Goal: Task Accomplishment & Management: Complete application form

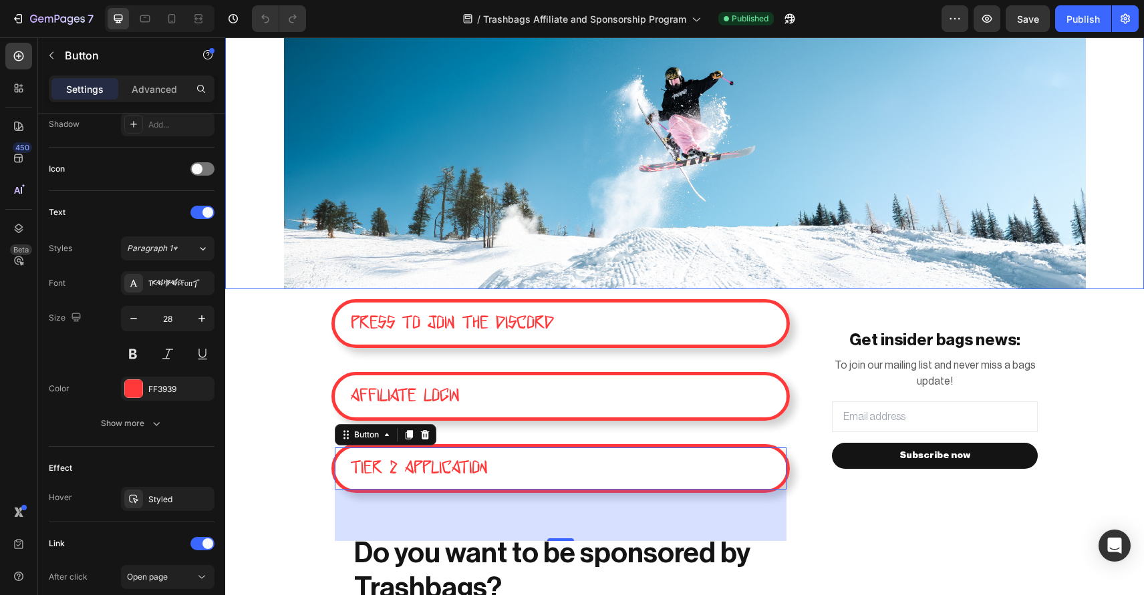
scroll to position [154, 0]
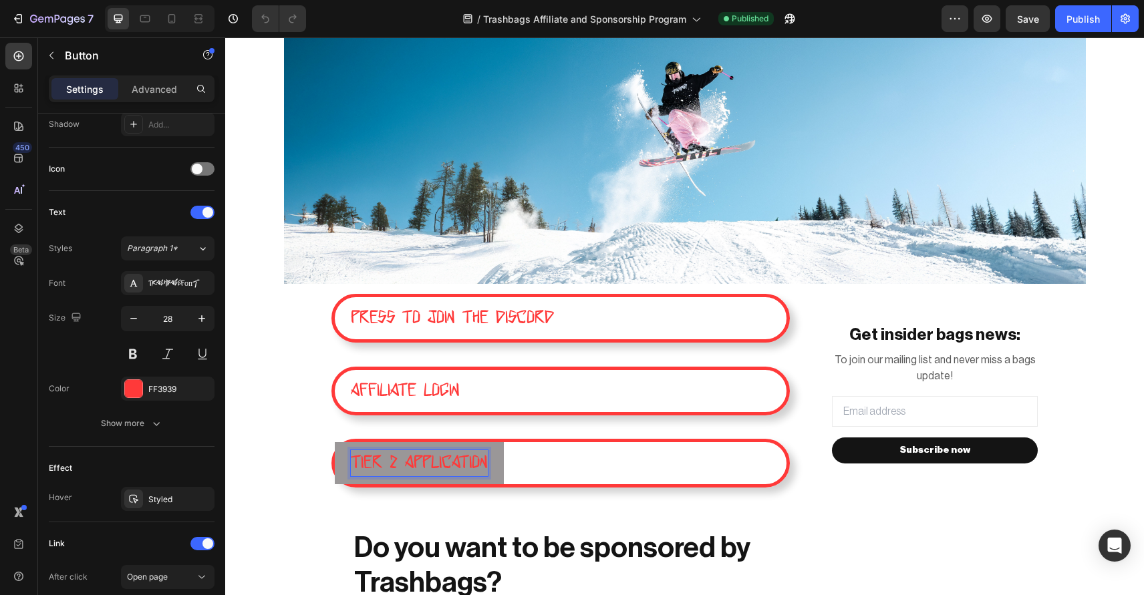
click at [452, 463] on p "TIER 2 APPLICATION" at bounding box center [419, 463] width 137 height 26
click at [404, 460] on p "TIER 2 APPLICATION" at bounding box center [419, 463] width 137 height 26
click at [580, 386] on div "AFFILIATE LOGIN Button" at bounding box center [560, 391] width 458 height 49
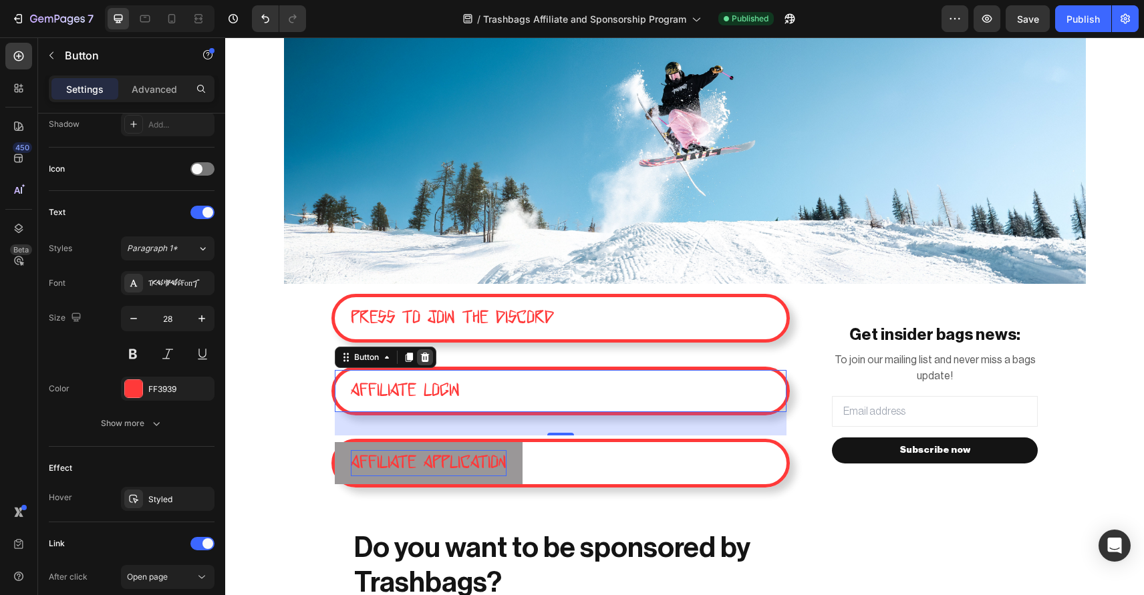
click at [424, 358] on icon at bounding box center [425, 357] width 11 height 11
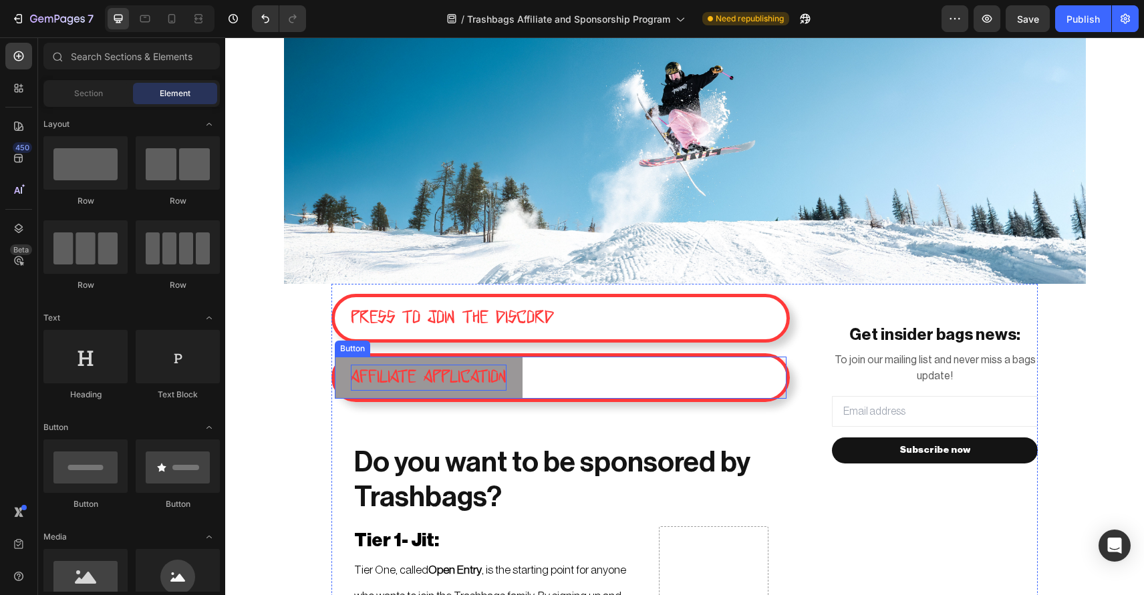
click at [511, 378] on link "AFFILIATE APPLICATION" at bounding box center [429, 378] width 188 height 42
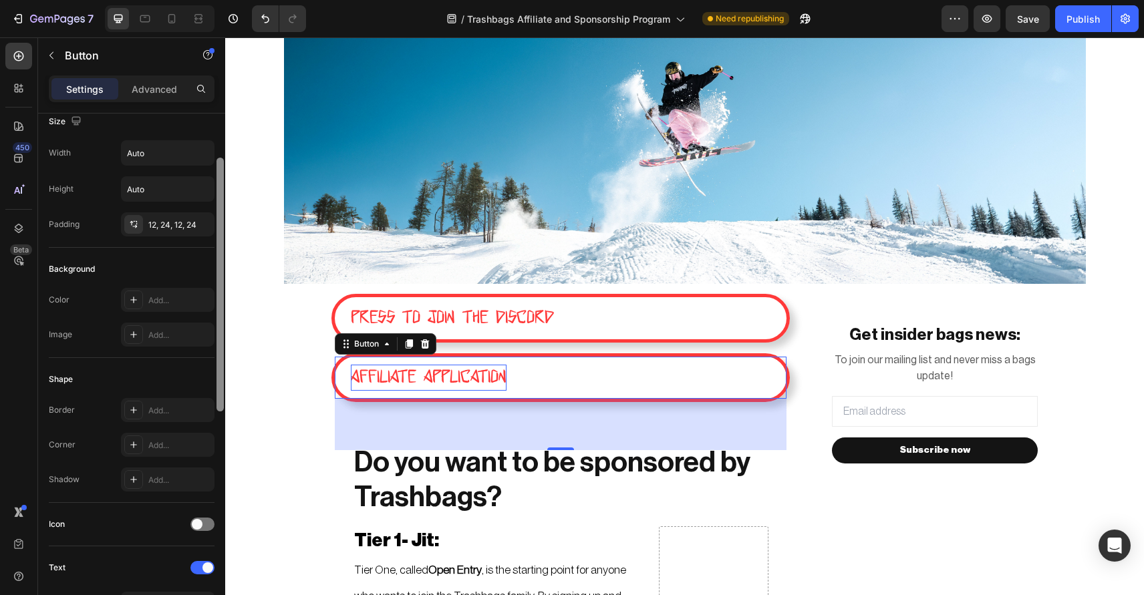
scroll to position [3, 0]
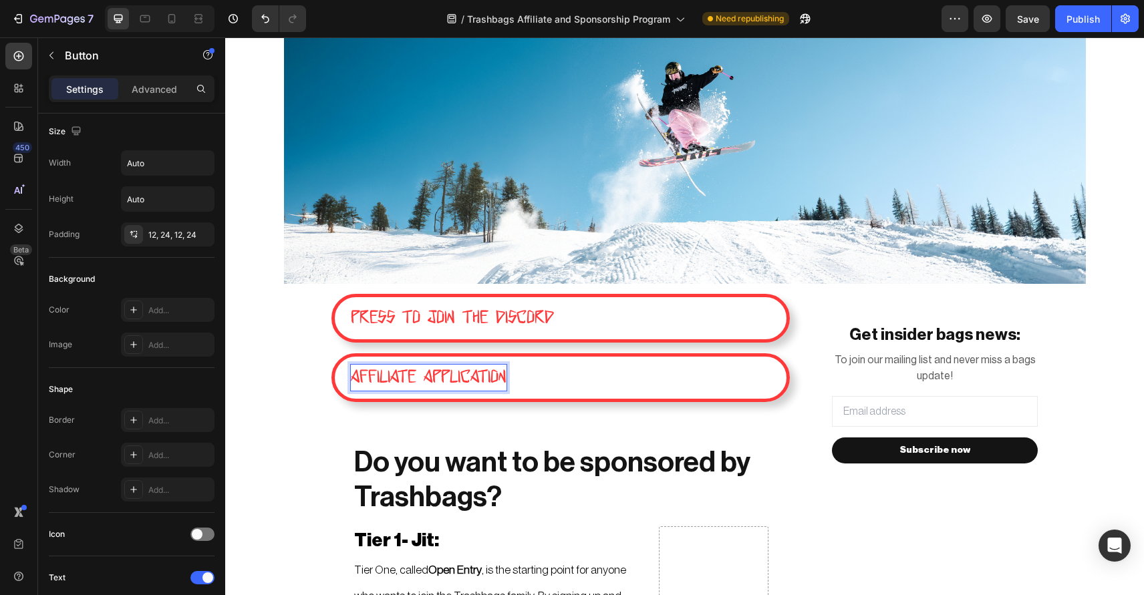
click at [506, 377] on p "AFFILIATE APPLICATION" at bounding box center [429, 378] width 156 height 26
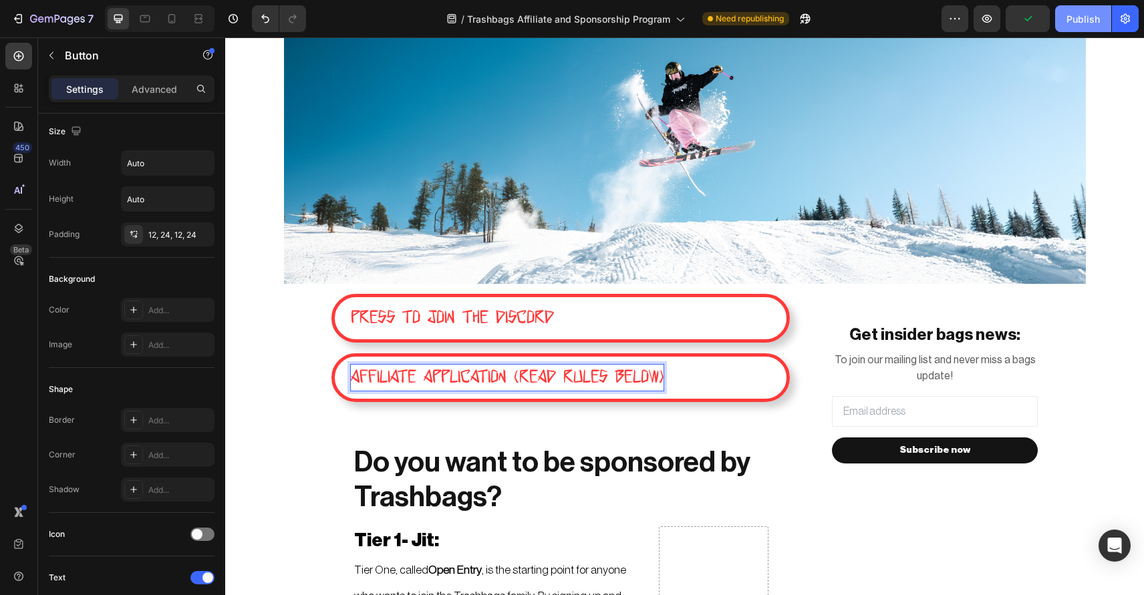
click at [1098, 22] on div "Publish" at bounding box center [1083, 19] width 33 height 14
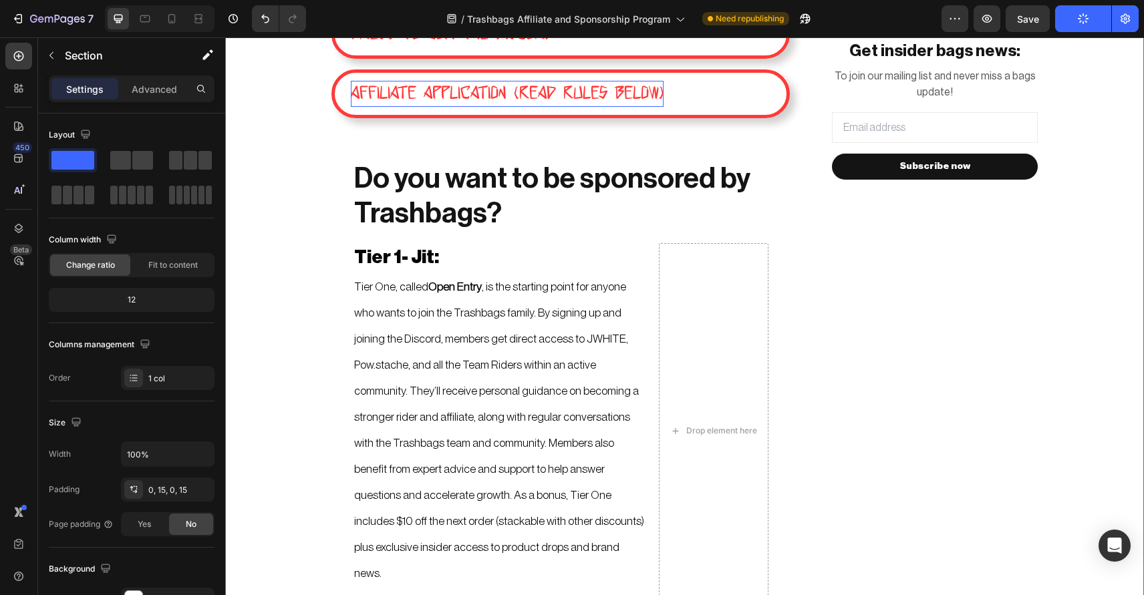
scroll to position [0, 0]
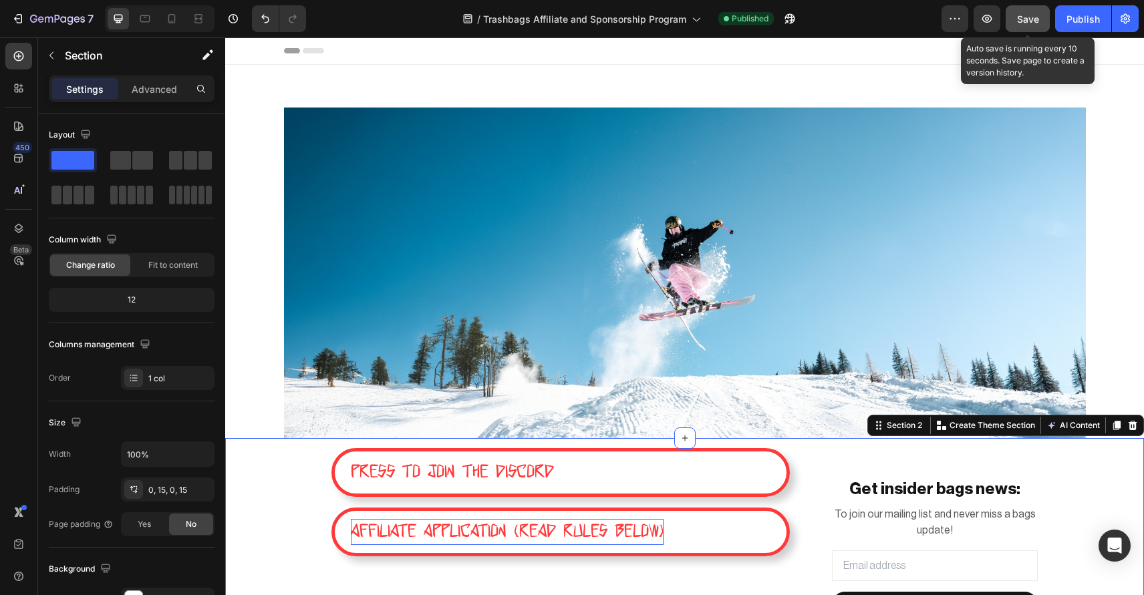
click at [1038, 23] on span "Save" at bounding box center [1028, 18] width 22 height 11
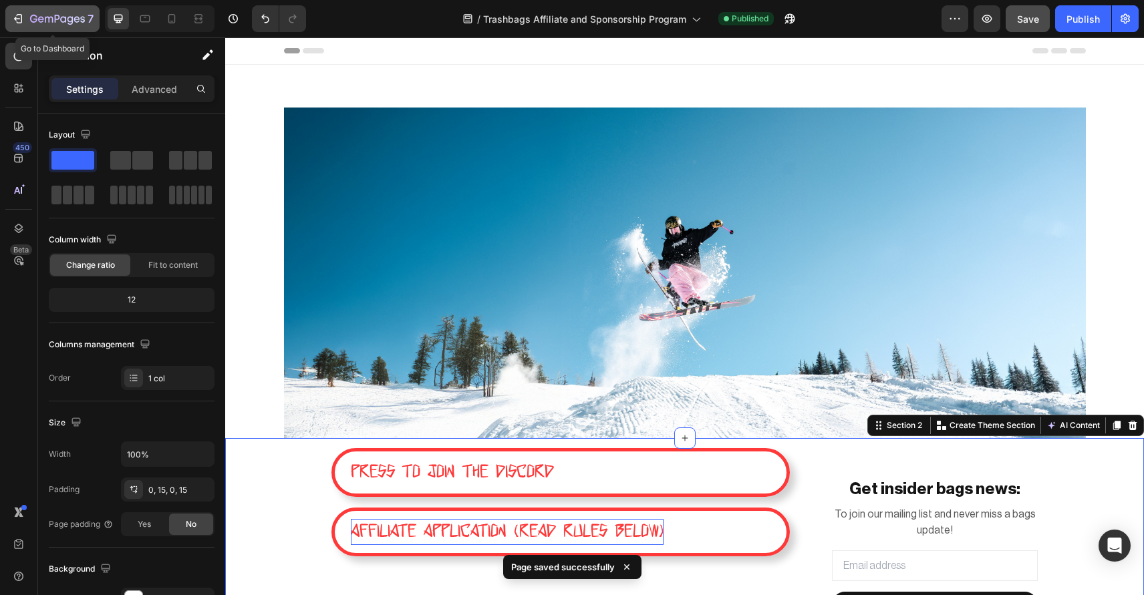
click at [17, 15] on icon "button" at bounding box center [20, 18] width 6 height 9
